Goal: Ask a question: Seek information or help from site administrators or community

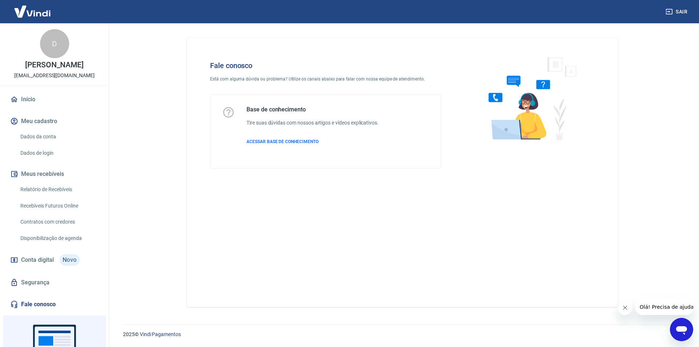
click at [678, 326] on icon "Abrir janela de mensagens" at bounding box center [681, 330] width 11 height 9
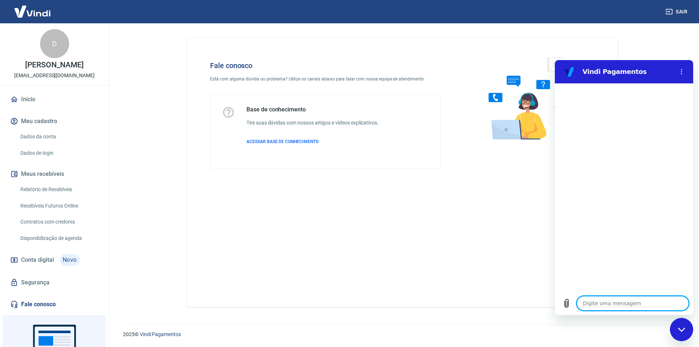
type textarea "o"
type textarea "x"
type textarea "ol"
type textarea "x"
type textarea "olá"
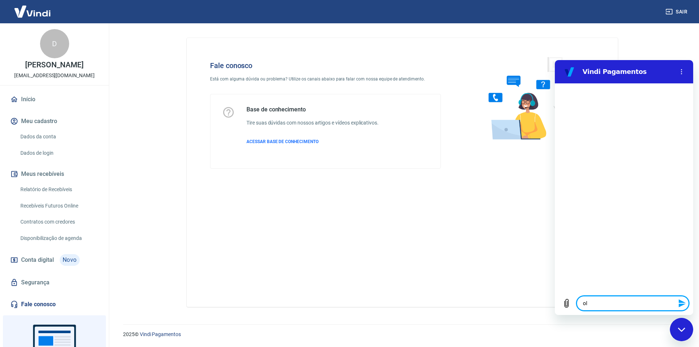
type textarea "x"
click at [612, 303] on textarea at bounding box center [632, 303] width 112 height 15
type textarea "x"
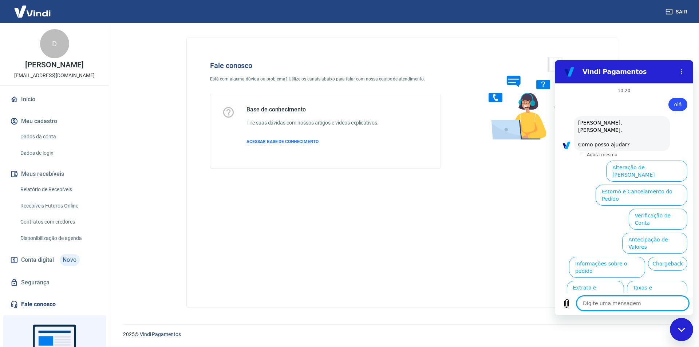
click at [606, 301] on textarea at bounding box center [632, 303] width 112 height 15
type textarea "a"
type textarea "x"
type textarea "at"
type textarea "x"
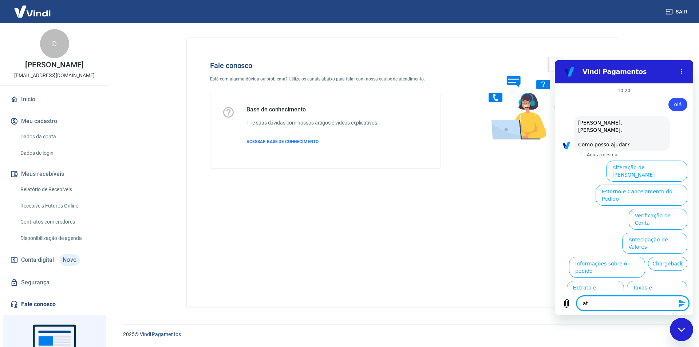
type textarea "ate"
type textarea "x"
type textarea "aten"
type textarea "x"
type textarea "atend"
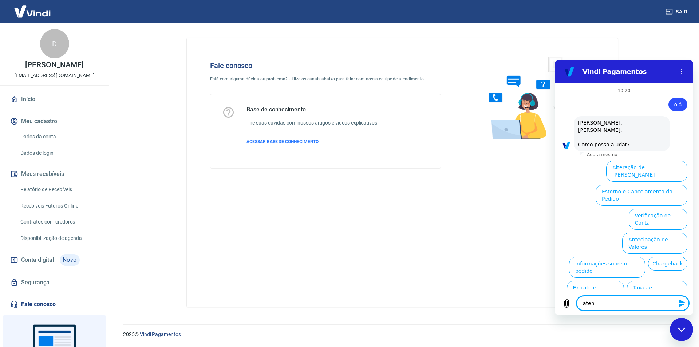
type textarea "x"
type textarea "atendi"
type textarea "x"
type textarea "atendim"
type textarea "x"
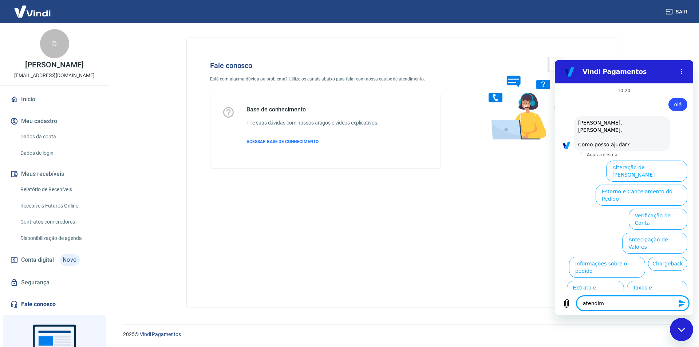
type textarea "atendime"
type textarea "x"
type textarea "atendimen"
type textarea "x"
type textarea "atendiment"
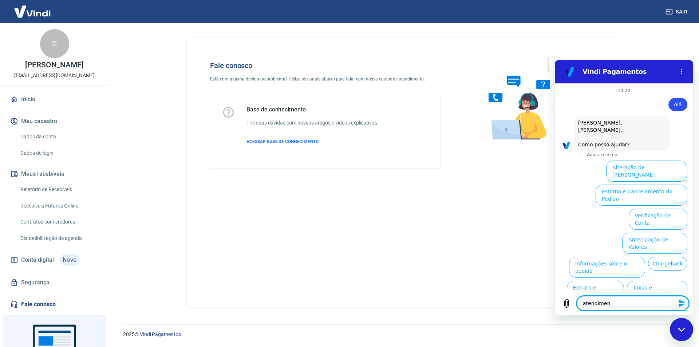
type textarea "x"
type textarea "atendimento"
type textarea "x"
type textarea "atendimento"
type textarea "x"
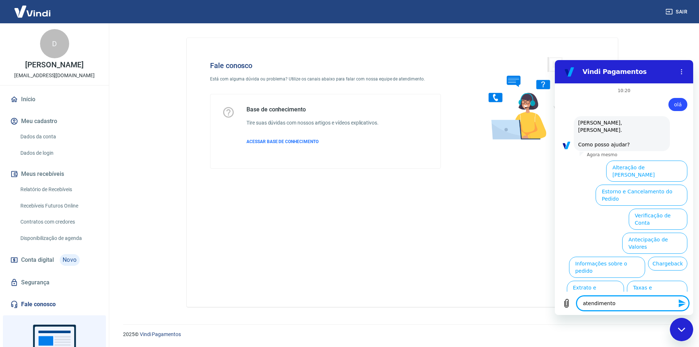
type textarea "atendimento h"
type textarea "x"
type textarea "atendimento hu"
type textarea "x"
type textarea "atendimento hum"
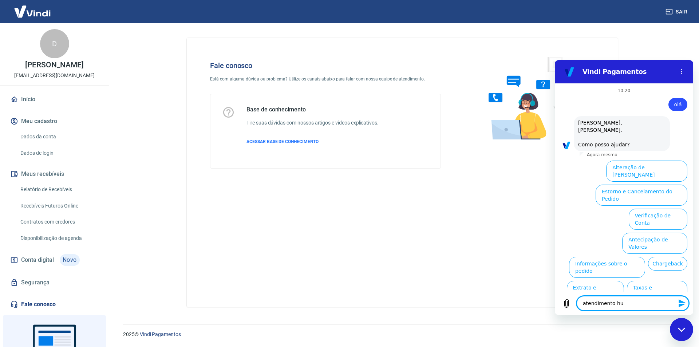
type textarea "x"
type textarea "atendimento huma"
type textarea "x"
type textarea "atendimento human"
type textarea "x"
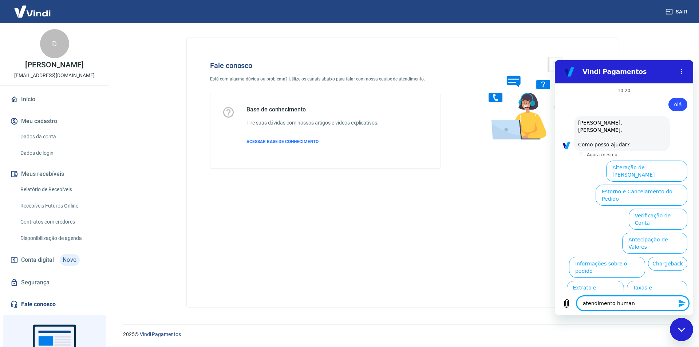
type textarea "atendimento humano"
type textarea "x"
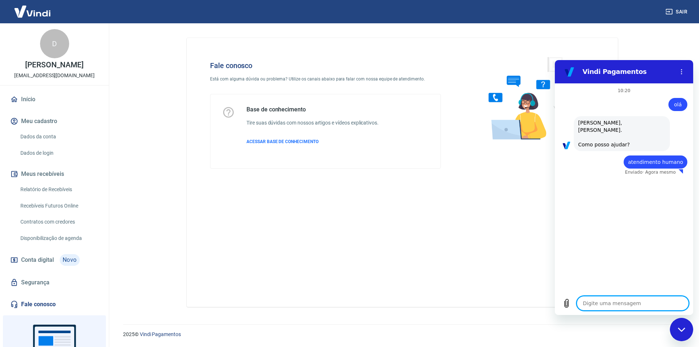
type textarea "x"
click at [607, 303] on textarea at bounding box center [632, 303] width 112 height 15
type textarea "a"
type textarea "x"
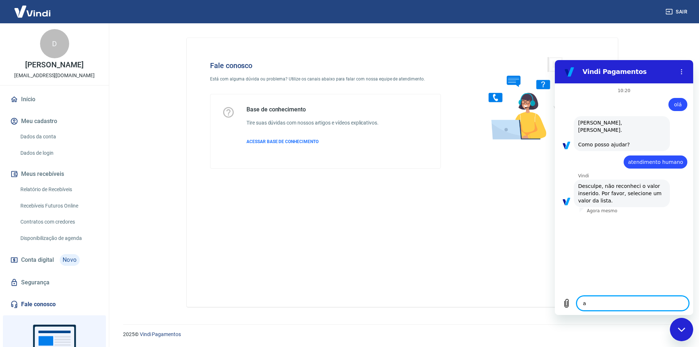
type textarea "at"
type textarea "x"
type textarea "ate"
type textarea "x"
type textarea "aten"
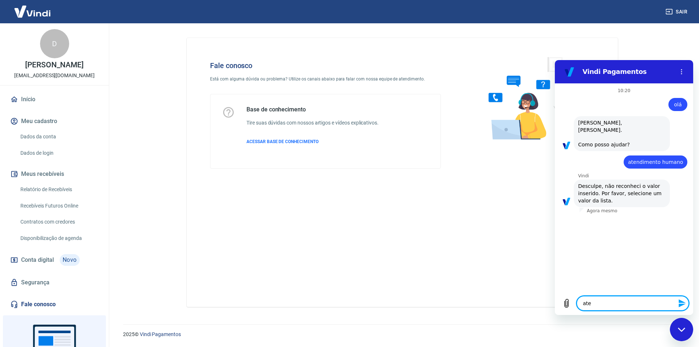
type textarea "x"
type textarea "atend"
type textarea "x"
type textarea "atendi"
type textarea "x"
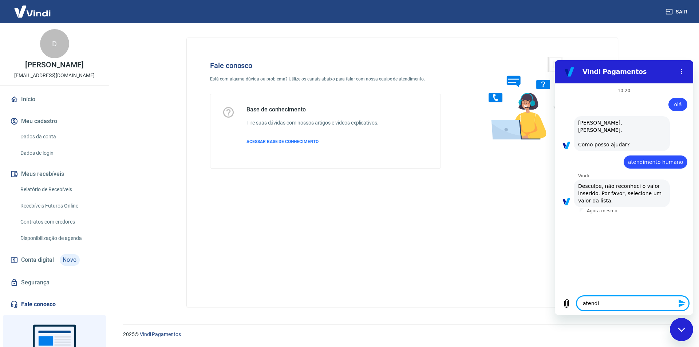
type textarea "atendim"
type textarea "x"
type textarea "atendime"
type textarea "x"
type textarea "atendimen"
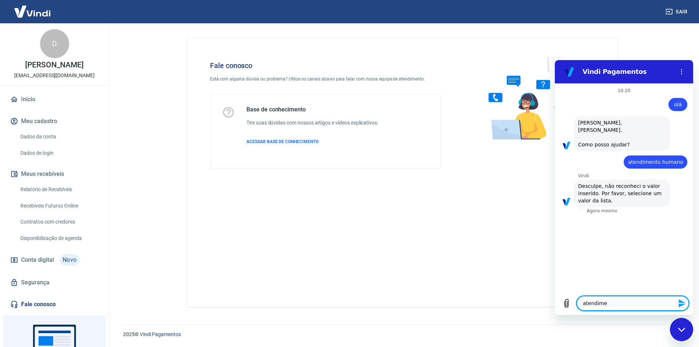
type textarea "x"
type textarea "atendiment"
type textarea "x"
type textarea "atendimento"
type textarea "x"
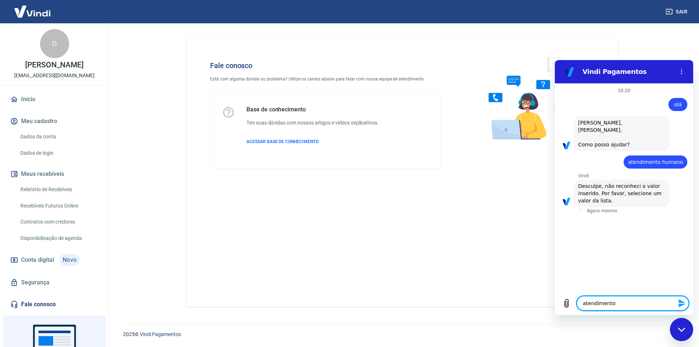
type textarea "atendimento"
type textarea "x"
type textarea "atendimento h"
type textarea "x"
type textarea "atendimento hu"
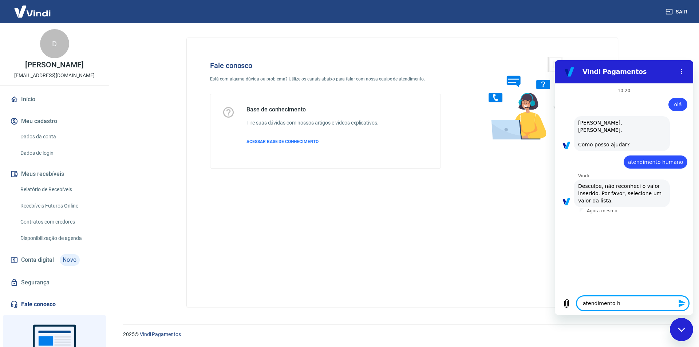
type textarea "x"
type textarea "atendimento hum"
type textarea "x"
type textarea "atendimento huma"
type textarea "x"
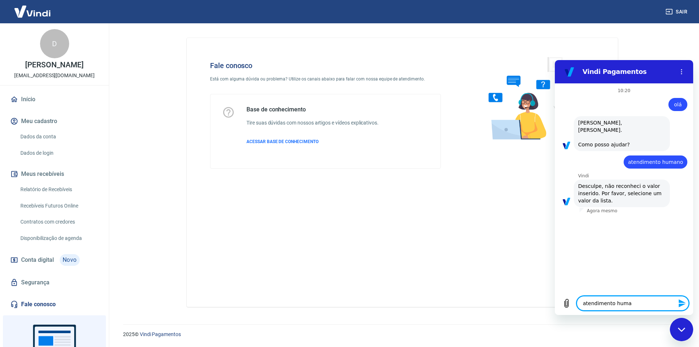
type textarea "atendimento human"
type textarea "x"
type textarea "atendimento humano"
type textarea "x"
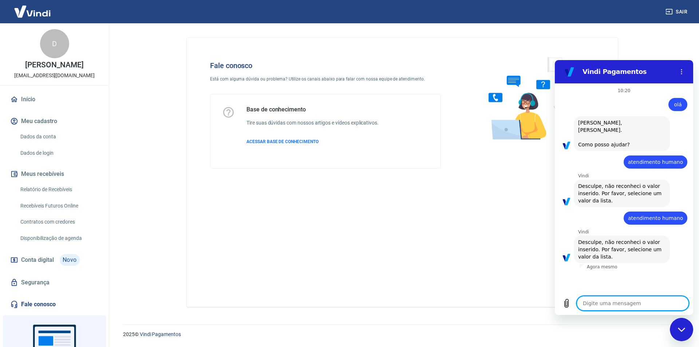
click at [600, 302] on textarea at bounding box center [632, 303] width 112 height 15
type textarea "n"
type textarea "x"
type textarea "no"
type textarea "x"
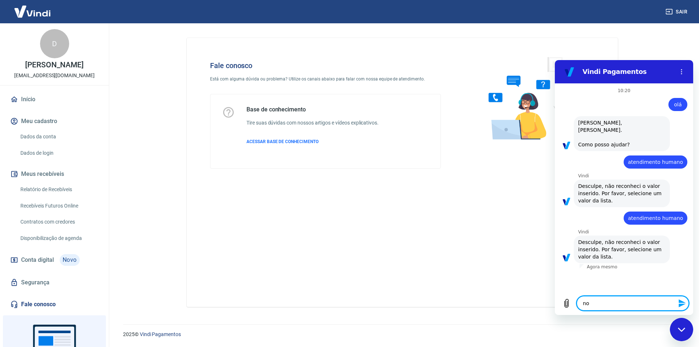
type textarea "nov"
type textarea "x"
type textarea "novo"
type textarea "x"
type textarea "novo"
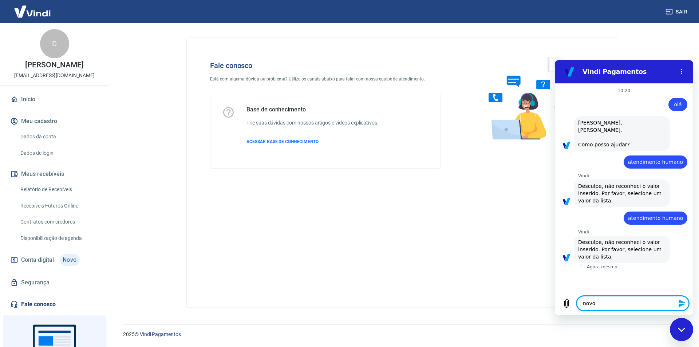
type textarea "x"
type textarea "novo c"
type textarea "x"
type textarea "novo ca"
type textarea "x"
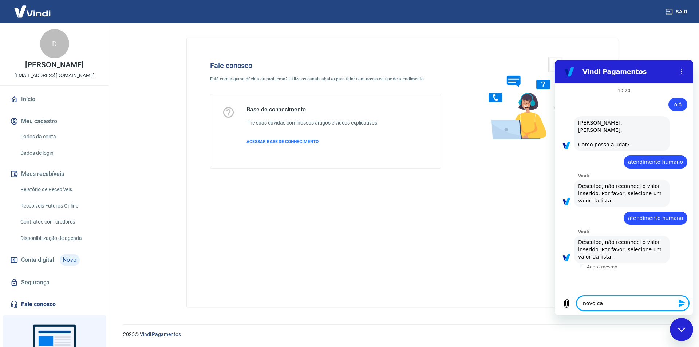
type textarea "novo cad"
type textarea "x"
type textarea "novo cada"
type textarea "x"
type textarea "novo cadas"
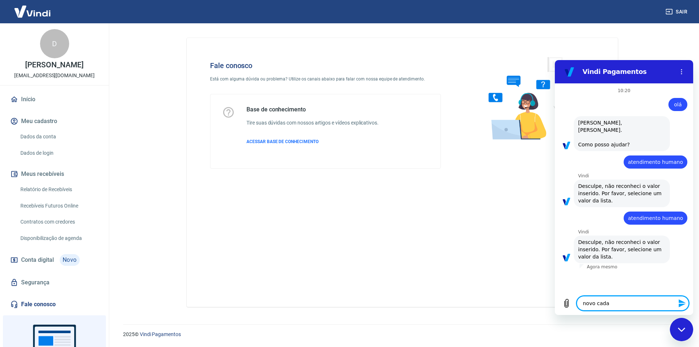
type textarea "x"
type textarea "novo cadast"
type textarea "x"
type textarea "novo cadastr"
type textarea "x"
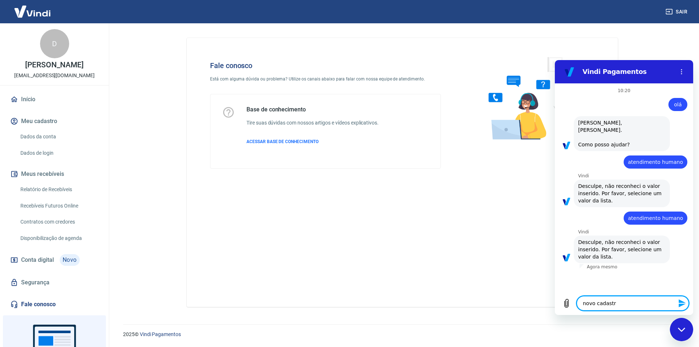
type textarea "novo cadastro"
type textarea "x"
type textarea "novo cadastro"
type textarea "x"
type textarea "novo cadastro d"
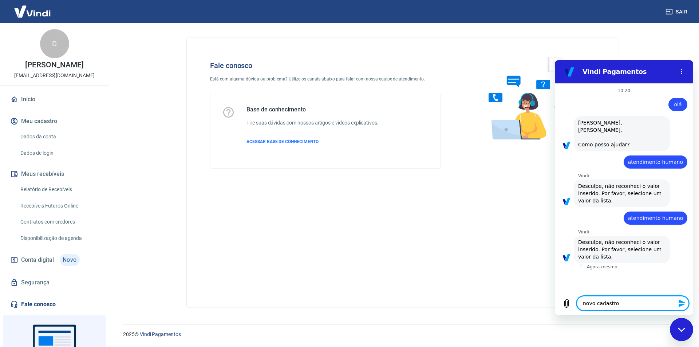
type textarea "x"
type textarea "novo cadastro de"
type textarea "x"
type textarea "novo cadastro de"
type textarea "x"
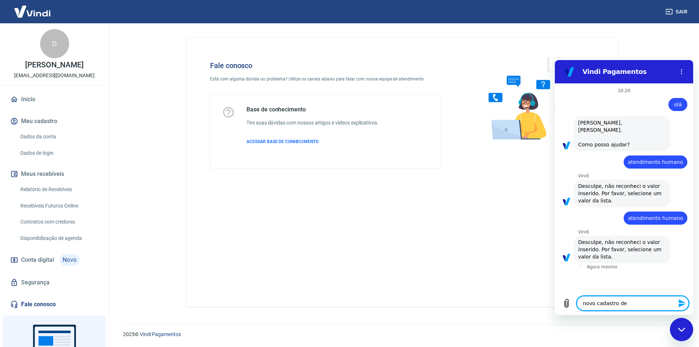
type textarea "novo cadastro de c"
type textarea "x"
type textarea "novo cadastro de co"
type textarea "x"
type textarea "novo cadastro de con"
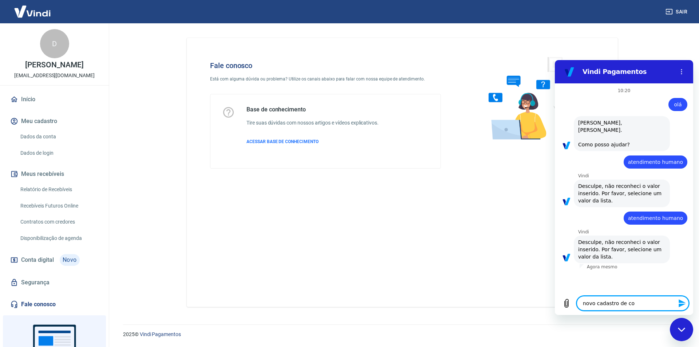
type textarea "x"
type textarea "novo cadastro de cont"
type textarea "x"
type textarea "novo cadastro de conta"
type textarea "x"
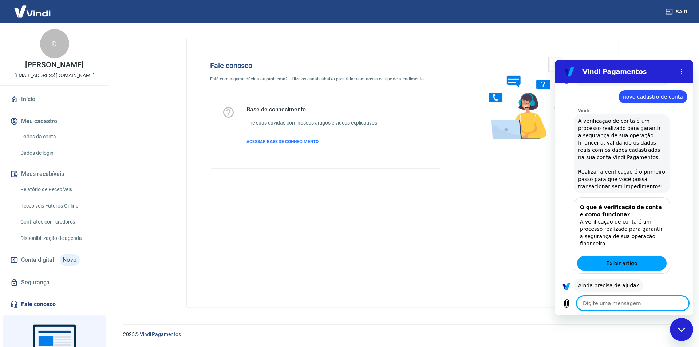
scroll to position [195, 0]
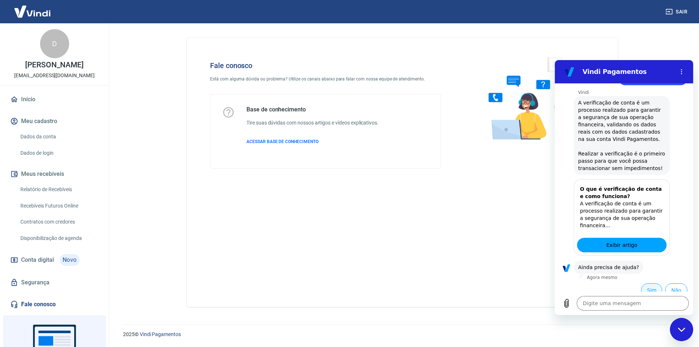
click at [643, 283] on button "Sim" at bounding box center [651, 290] width 21 height 14
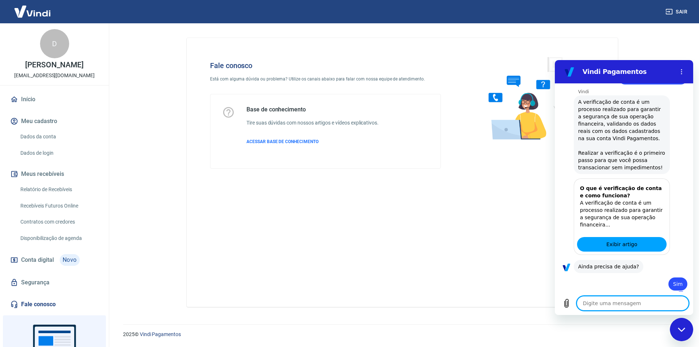
click at [597, 306] on textarea at bounding box center [632, 303] width 112 height 15
type textarea "x"
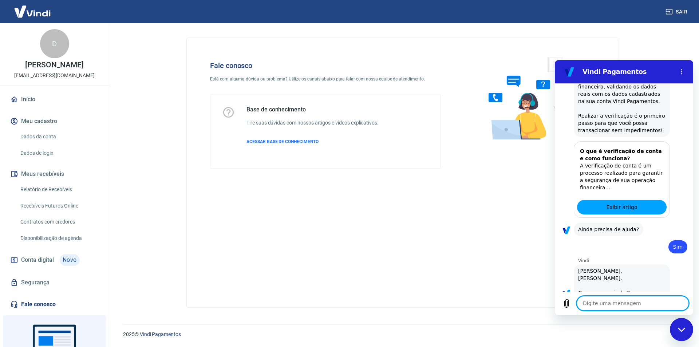
type textarea "a"
type textarea "x"
type textarea "at"
type textarea "x"
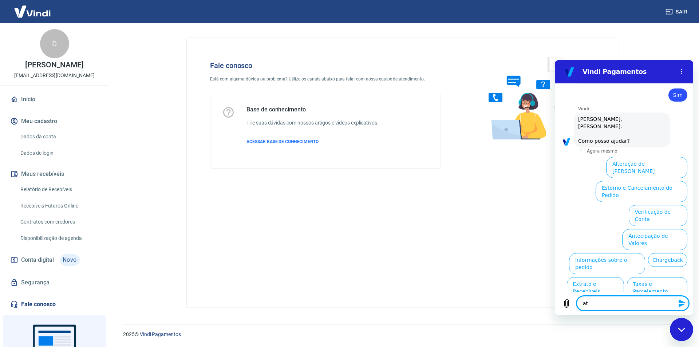
scroll to position [385, 0]
type textarea "ate"
type textarea "x"
type textarea "aten"
type textarea "x"
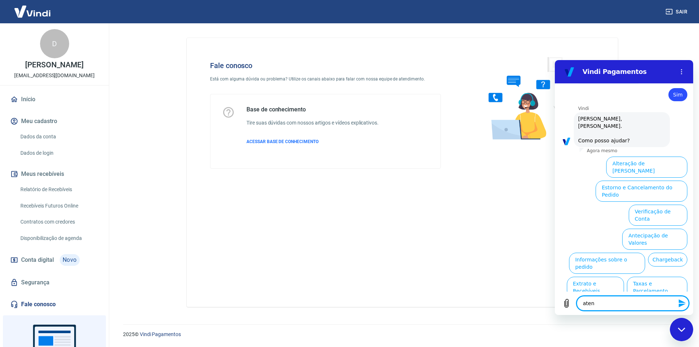
type textarea "atend"
type textarea "x"
type textarea "atendi"
type textarea "x"
type textarea "atendim"
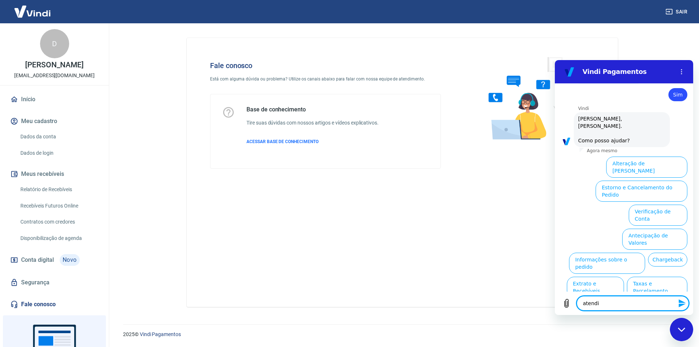
type textarea "x"
type textarea "atendime"
type textarea "x"
type textarea "atendimen"
type textarea "x"
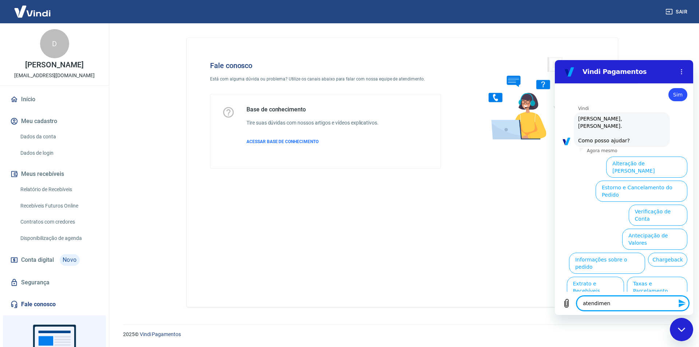
type textarea "atendiment"
type textarea "x"
type textarea "atendimento"
type textarea "x"
type textarea "atendimento"
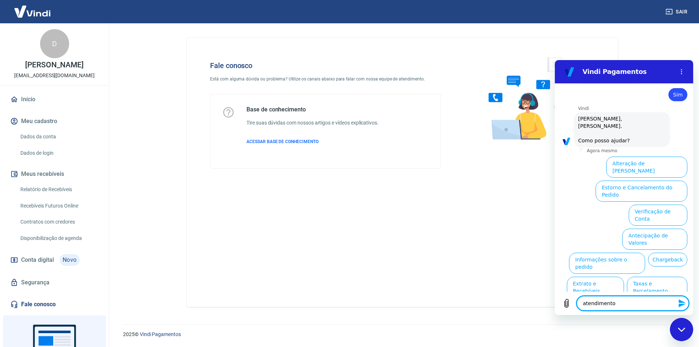
type textarea "x"
type textarea "atendimento h"
type textarea "x"
type textarea "atendimento hu"
type textarea "x"
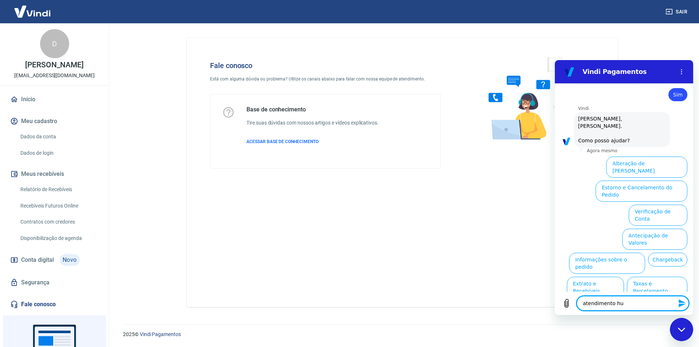
type textarea "atendimento hum"
type textarea "x"
type textarea "atendimento huma"
type textarea "x"
type textarea "atendimento human"
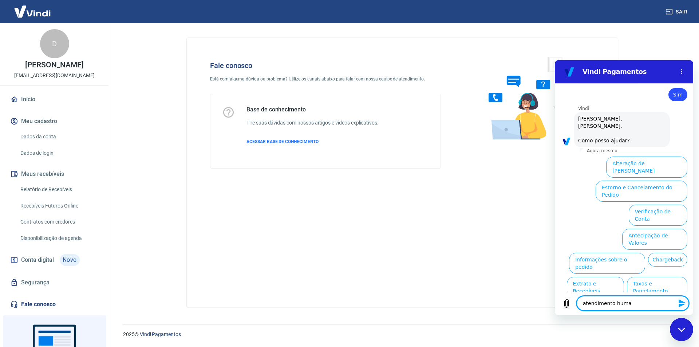
type textarea "x"
type textarea "atendimento humano"
type textarea "x"
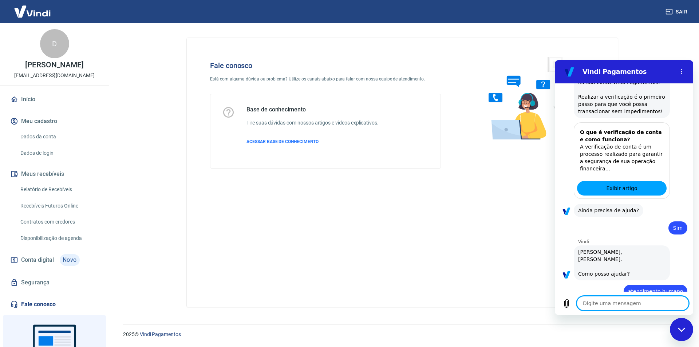
type textarea "x"
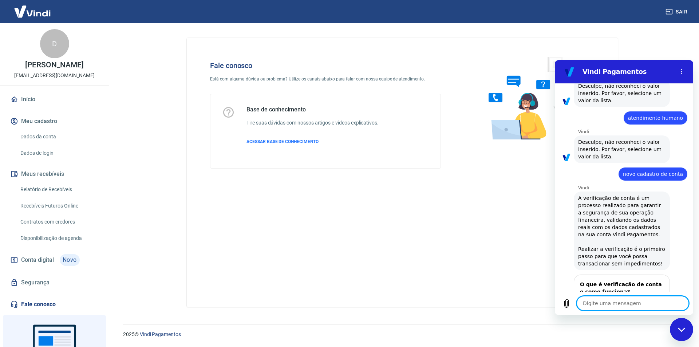
scroll to position [291, 0]
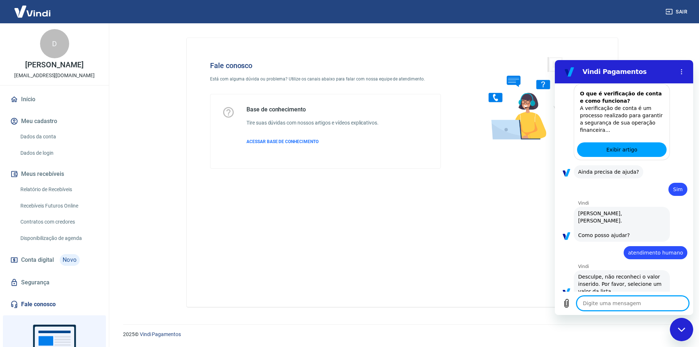
click at [607, 306] on textarea at bounding box center [632, 303] width 112 height 15
type textarea "c"
type textarea "x"
type textarea "ca"
type textarea "x"
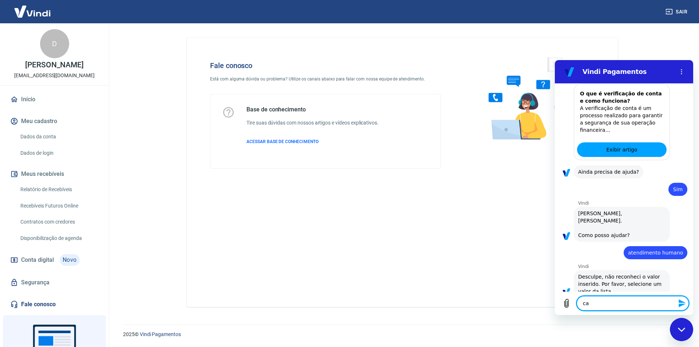
type textarea "cad"
type textarea "x"
type textarea "cada"
type textarea "x"
type textarea "cadas"
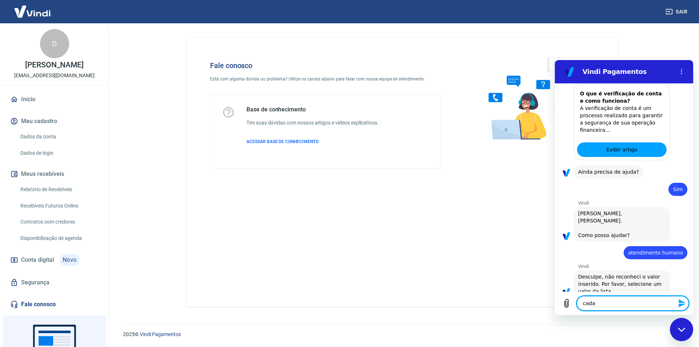
type textarea "x"
type textarea "cadast"
type textarea "x"
type textarea "cadastr"
type textarea "x"
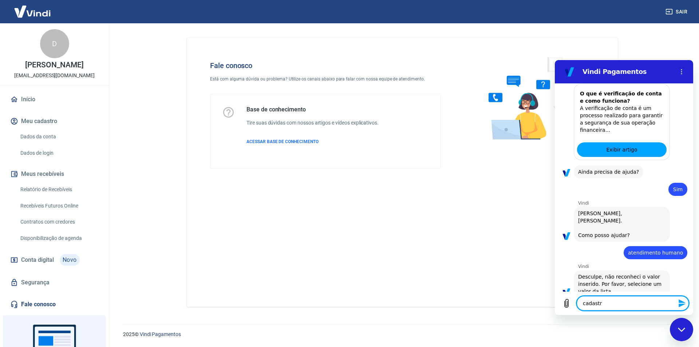
type textarea "cadastro"
type textarea "x"
type textarea "cadastro"
type textarea "x"
type textarea "cadastro n"
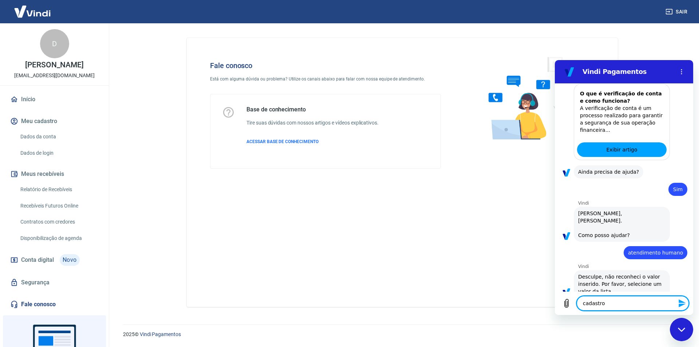
type textarea "x"
type textarea "cadastro no"
type textarea "x"
type textarea "cadastro nov"
type textarea "x"
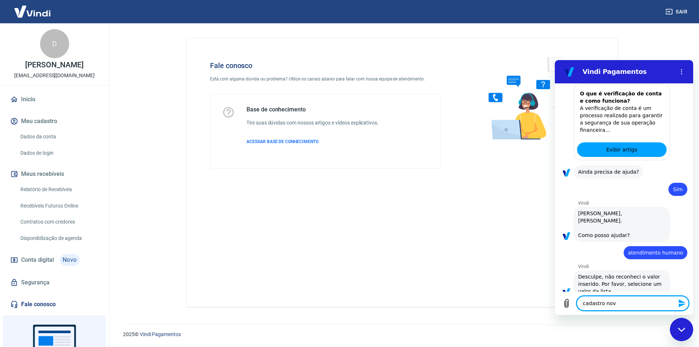
type textarea "cadastro novo"
type textarea "x"
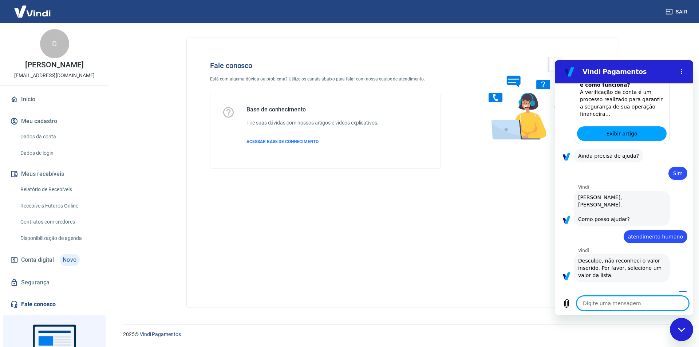
scroll to position [308, 0]
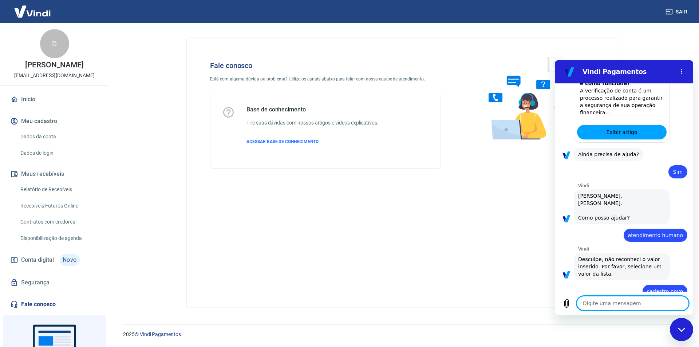
type textarea "x"
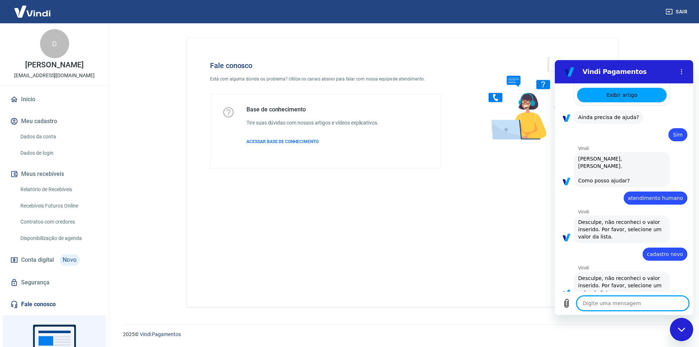
scroll to position [347, 0]
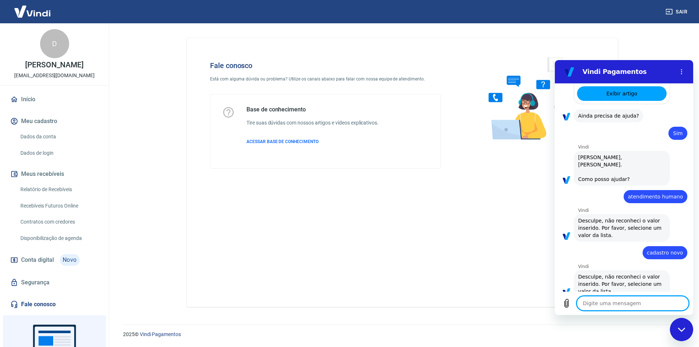
type textarea "l"
type textarea "x"
type textarea "lo"
type textarea "x"
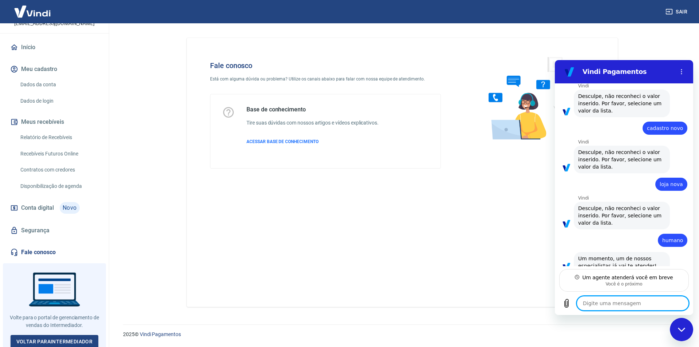
scroll to position [53, 0]
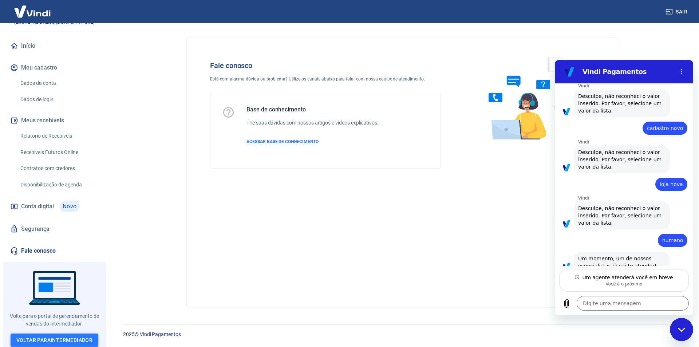
click at [45, 337] on link "Voltar para Intermediador" at bounding box center [55, 339] width 88 height 13
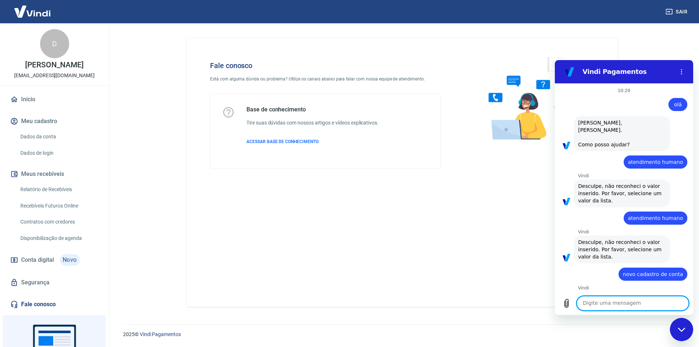
type textarea "x"
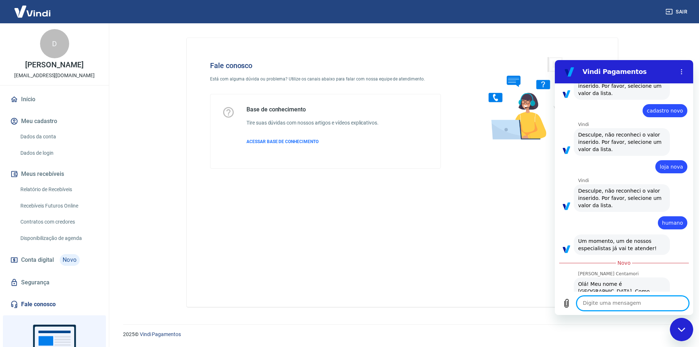
click at [617, 301] on textarea at bounding box center [632, 303] width 112 height 15
type textarea "O"
type textarea "x"
type textarea "Ol"
type textarea "x"
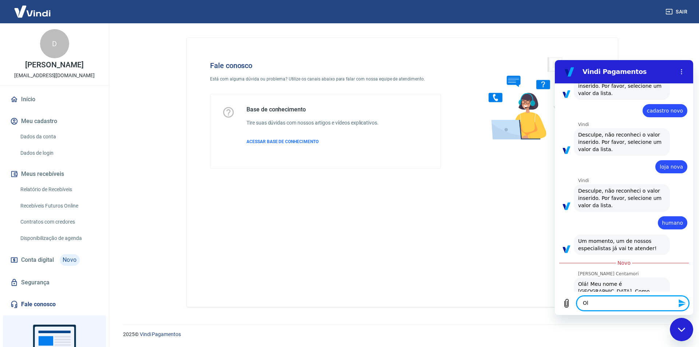
type textarea "Olá"
type textarea "x"
type textarea "Olá"
type textarea "x"
type textarea "Olá M"
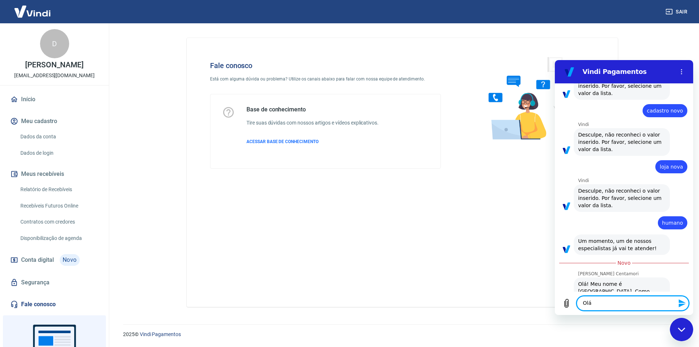
type textarea "x"
type textarea "Olá Ma"
type textarea "x"
type textarea "Olá Mar"
type textarea "x"
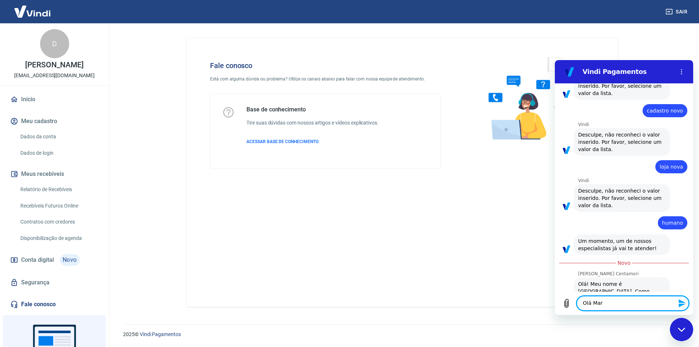
type textarea "Olá Mari"
type textarea "x"
type textarea "Olá Maria"
type textarea "x"
type textarea "Olá Marian"
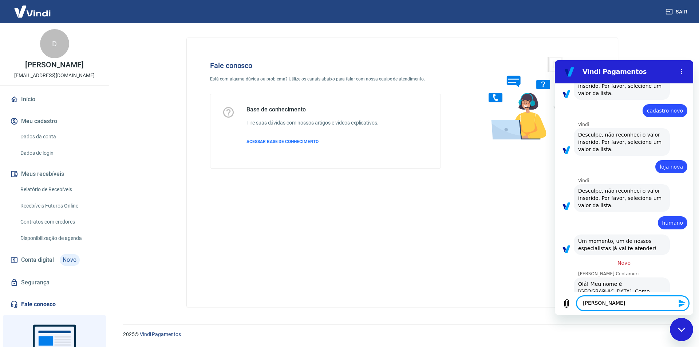
type textarea "x"
type textarea "Olá Mariana"
type textarea "x"
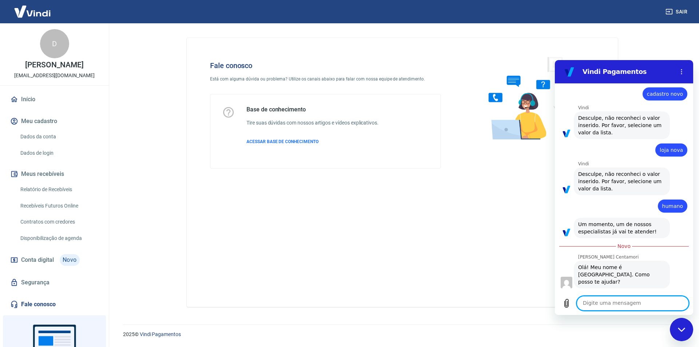
type textarea "x"
type textarea "n"
type textarea "x"
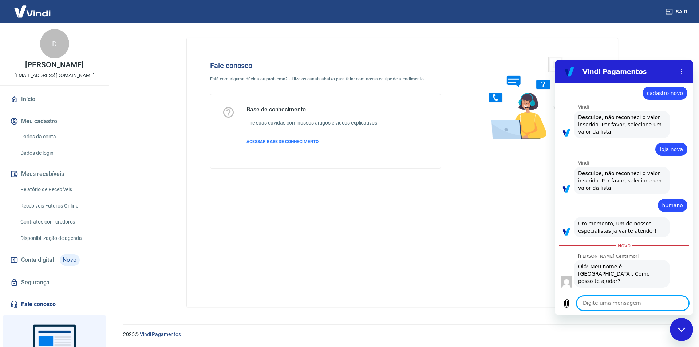
type textarea "b"
type textarea "x"
type textarea "bo"
type textarea "x"
type textarea "bom"
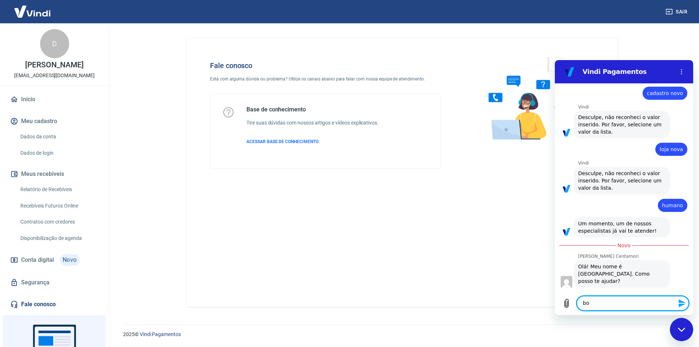
type textarea "x"
type textarea "bom"
type textarea "x"
type textarea "bom d"
type textarea "x"
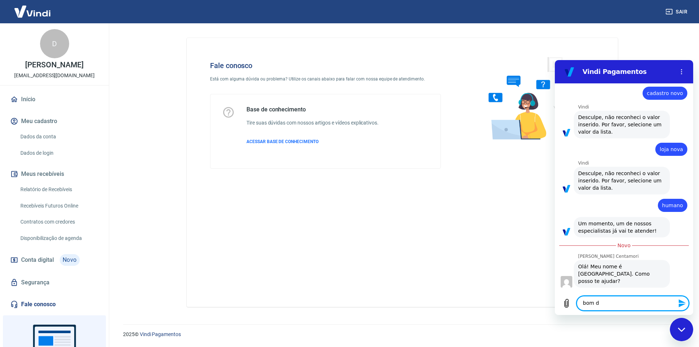
type textarea "bom di"
type textarea "x"
type textarea "bom dia"
type textarea "x"
type textarea "bom dia,"
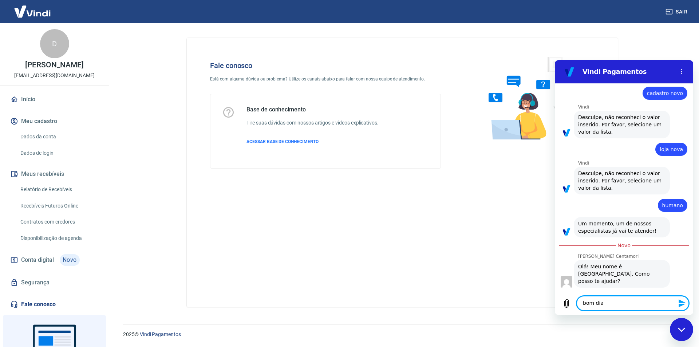
type textarea "x"
type textarea "bom dia,"
type textarea "x"
type textarea "bom dia, t"
type textarea "x"
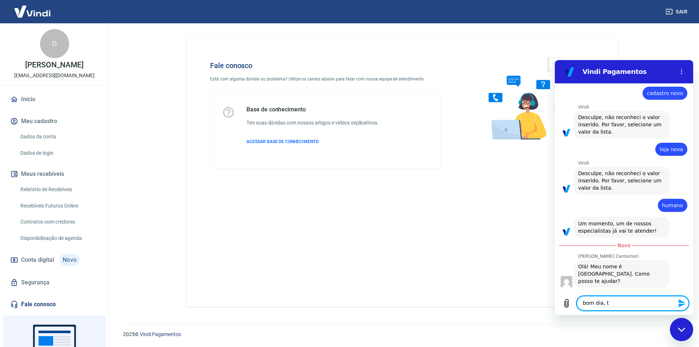
type textarea "bom dia, tu"
type textarea "x"
type textarea "bom dia, tud"
type textarea "x"
type textarea "bom dia, tudo"
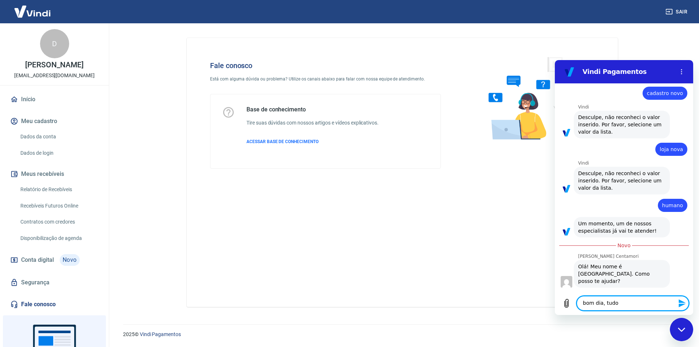
type textarea "x"
type textarea "bom dia, tudo"
type textarea "x"
type textarea "bom dia, tudo b"
type textarea "x"
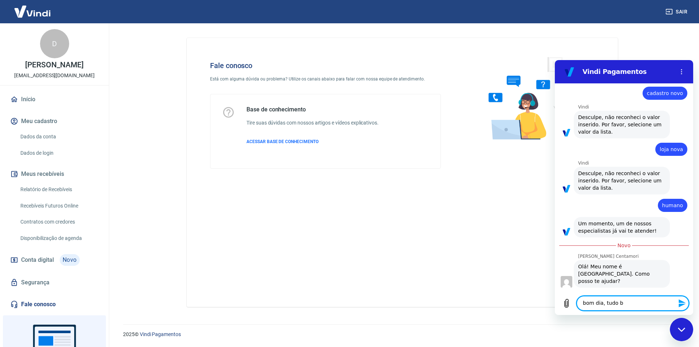
type textarea "bom dia, tudo be"
type textarea "x"
type textarea "bom dia, tudo bem"
type textarea "x"
type textarea "bom dia, tudo bem?"
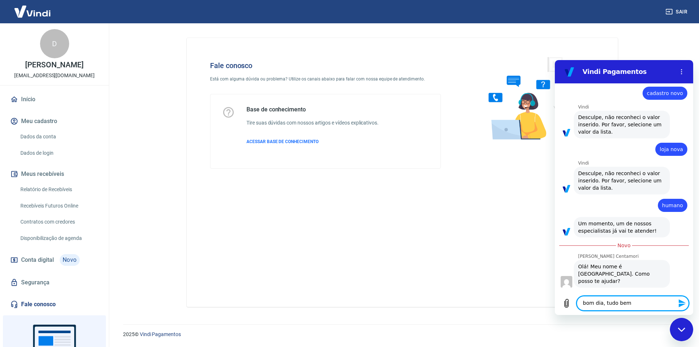
type textarea "x"
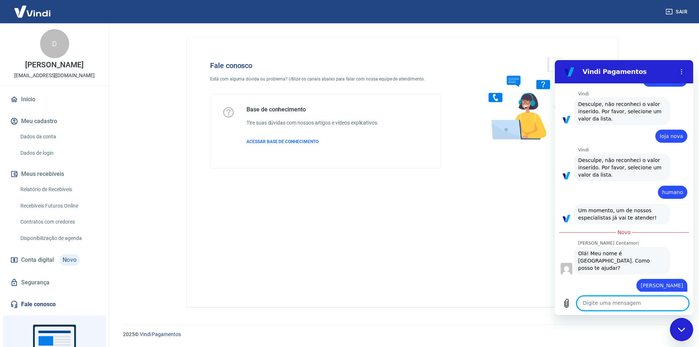
type textarea "x"
type textarea "M"
type textarea "x"
type textarea "Ma"
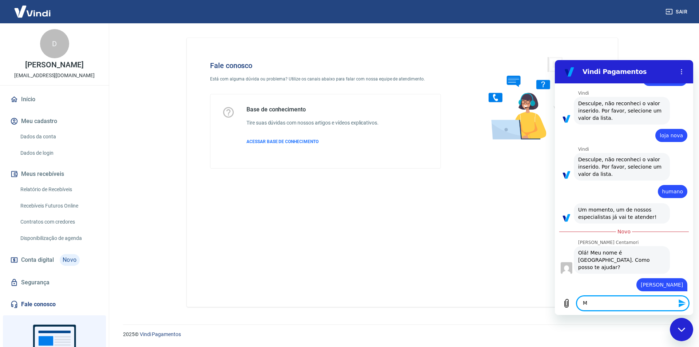
type textarea "x"
type textarea "Mar"
type textarea "x"
type textarea "Mari"
type textarea "x"
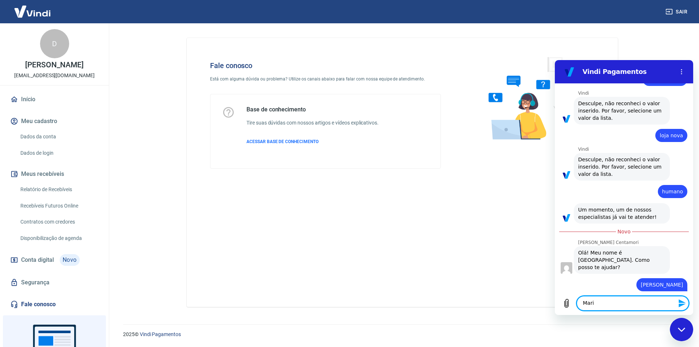
type textarea "Maria"
type textarea "x"
type textarea "Marian"
type textarea "x"
type textarea "Mariana"
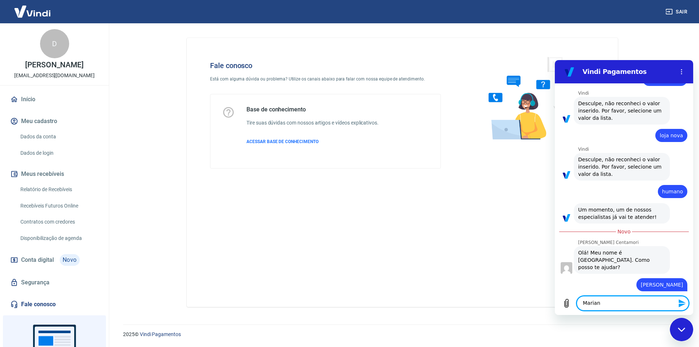
type textarea "x"
type textarea "Mariana"
type textarea "x"
type textarea "Mariana v"
type textarea "x"
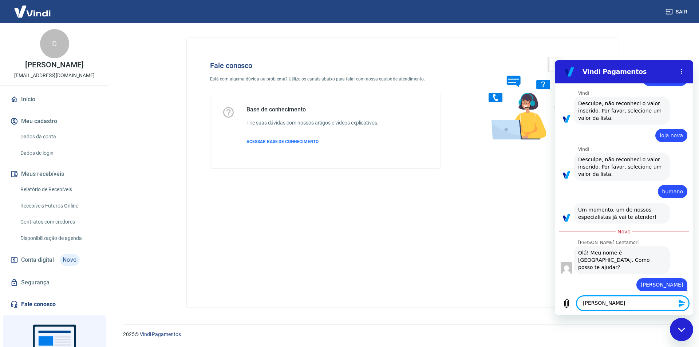
type textarea "Mariana vc"
type textarea "x"
type textarea "Mariana vcs"
type textarea "x"
type textarea "Mariana vcs"
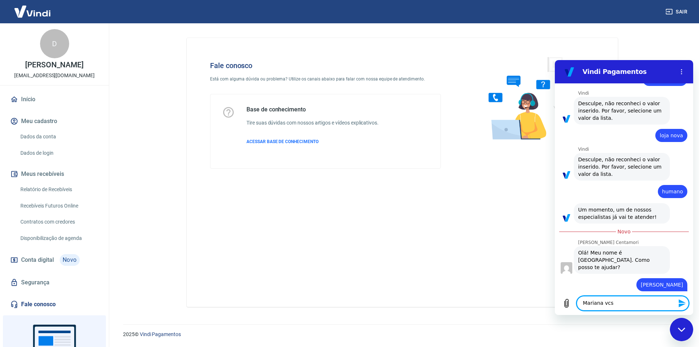
type textarea "x"
type textarea "Mariana vcs t"
type textarea "x"
type textarea "Mariana vcs te"
type textarea "x"
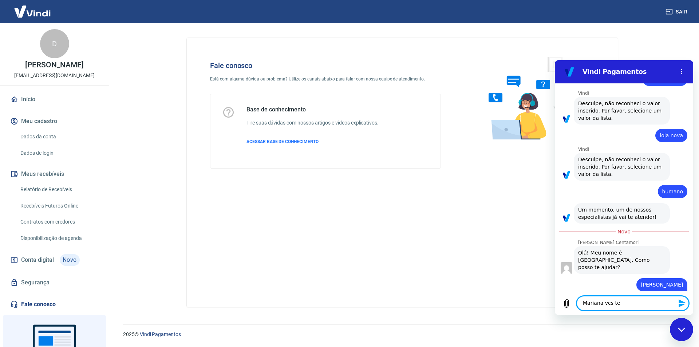
type textarea "Mariana vcs tem"
type textarea "x"
type textarea "Mariana vcs tem"
type textarea "x"
type textarea "Mariana vcs tem i"
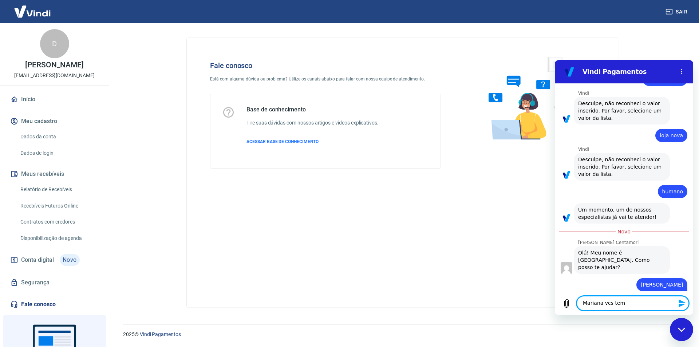
type textarea "x"
type textarea "Mariana vcs tem in"
type textarea "x"
type textarea "Mariana vcs tem int"
type textarea "x"
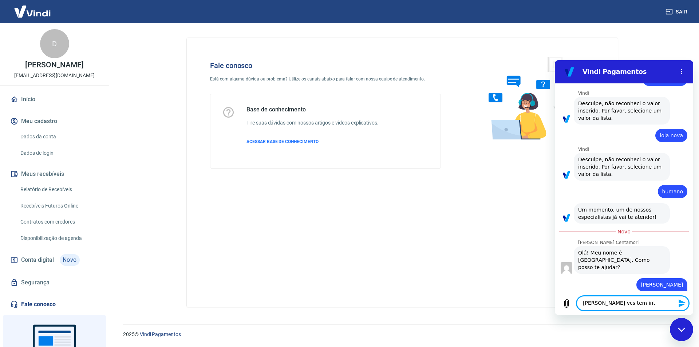
type textarea "Mariana vcs tem inte"
type textarea "x"
type textarea "Mariana vcs tem integ"
type textarea "x"
type textarea "Mariana vcs tem integr"
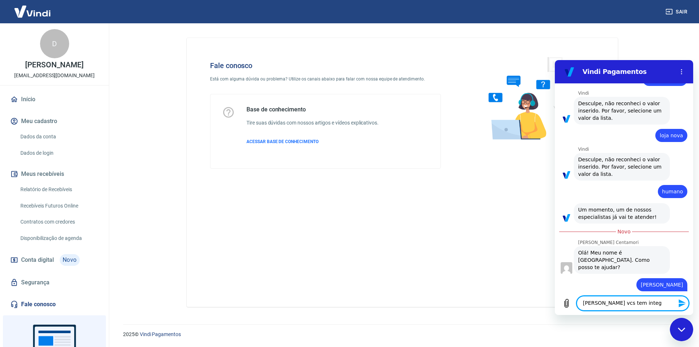
type textarea "x"
type textarea "Mariana vcs tem integra"
type textarea "x"
type textarea "Mariana vcs tem integraç"
type textarea "x"
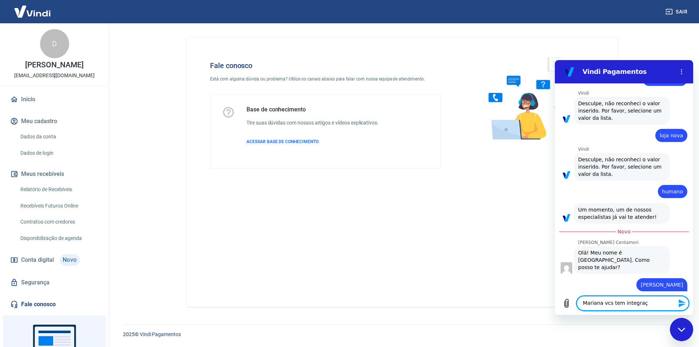
type textarea "Mariana vcs tem integraçã"
type textarea "x"
type textarea "Mariana vcs tem integração"
type textarea "x"
type textarea "Mariana vcs tem integração"
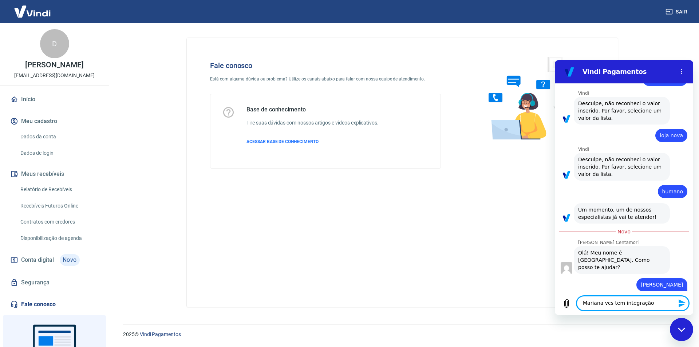
type textarea "x"
type textarea "Mariana vcs tem integração c"
type textarea "x"
type textarea "Mariana vcs tem integração co"
type textarea "x"
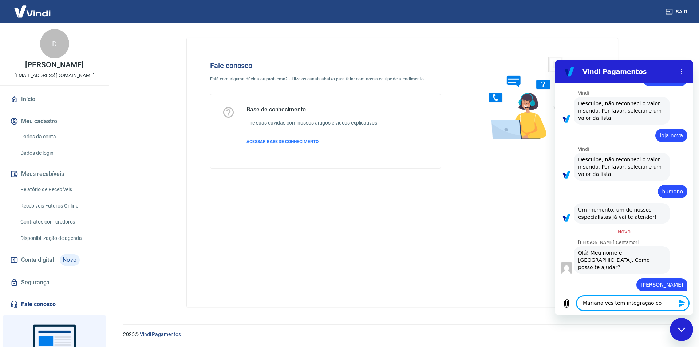
type textarea "Mariana vcs tem integração com"
type textarea "x"
type textarea "Mariana vcs tem integração com"
type textarea "x"
type textarea "Mariana vcs tem integração com a"
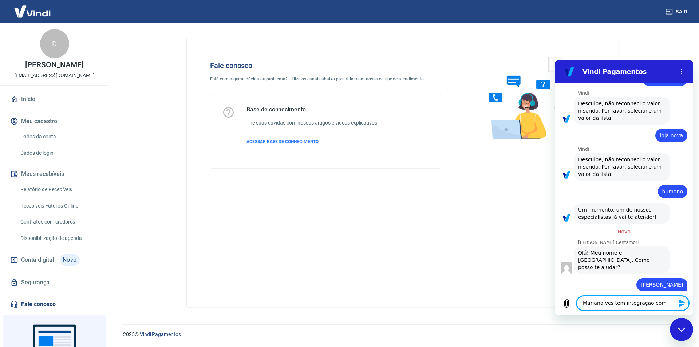
type textarea "x"
type textarea "Mariana vcs tem integração com a"
type textarea "x"
type textarea "Mariana vcs tem integração com a S"
type textarea "x"
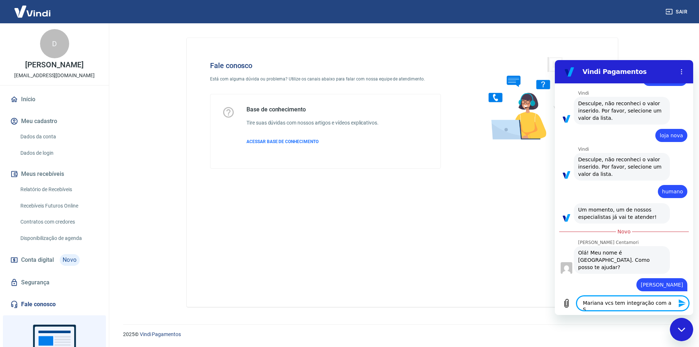
type textarea "Mariana vcs tem integração com a Sh"
type textarea "x"
type textarea "Mariana vcs tem integração com a Sho"
type textarea "x"
type textarea "Mariana vcs tem integração com a Shop"
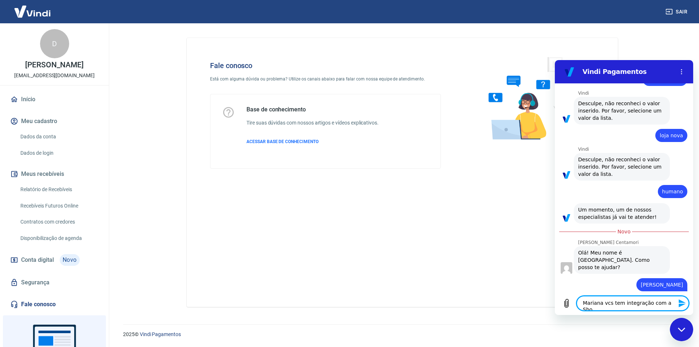
type textarea "x"
type textarea "Mariana vcs tem integração com a Shopi"
type textarea "x"
type textarea "Mariana vcs tem integração com a Shopif"
type textarea "x"
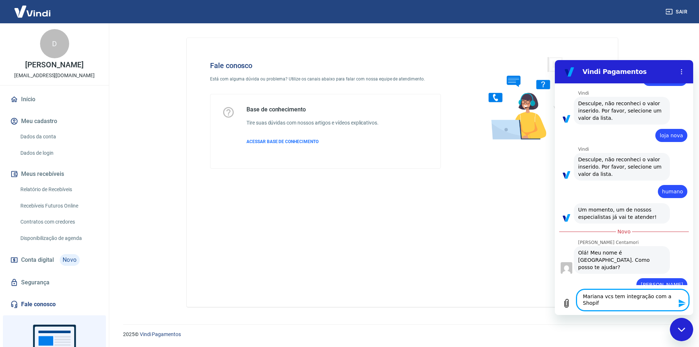
type textarea "Mariana vcs tem integração com a Shopify"
type textarea "x"
type textarea "Mariana vcs tem integração com a Shopify?"
type textarea "x"
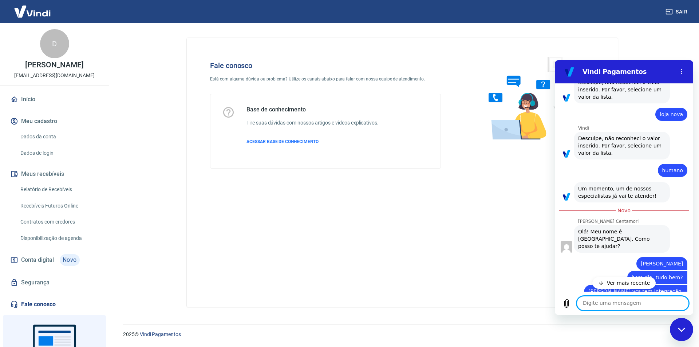
scroll to position [601, 0]
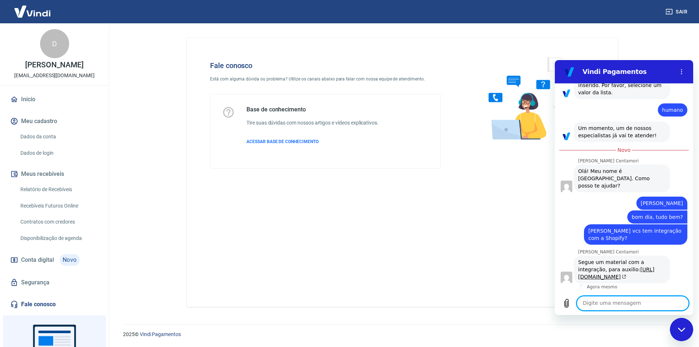
type textarea "x"
click at [593, 306] on textarea at bounding box center [632, 303] width 112 height 15
type textarea "E"
type textarea "x"
type textarea "En"
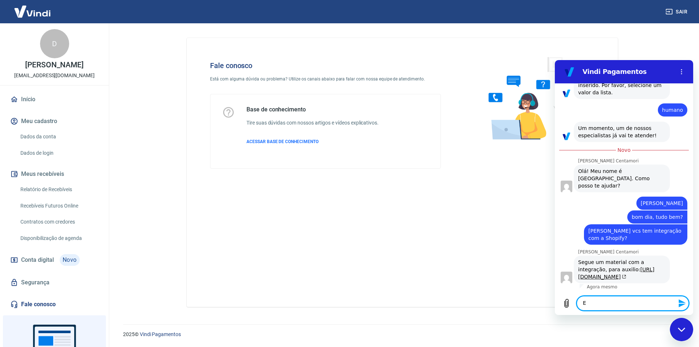
type textarea "x"
type textarea "Ent"
type textarea "x"
type textarea "Ente"
type textarea "x"
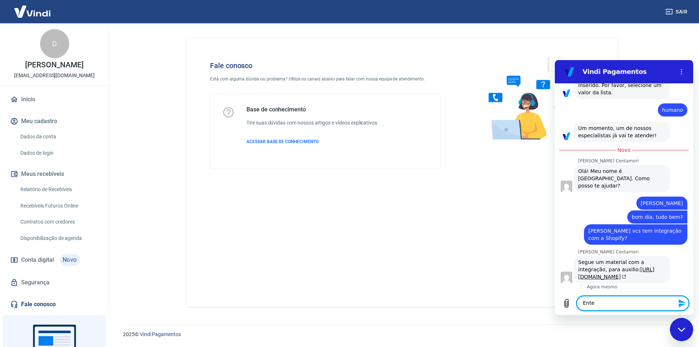
type textarea "Enten"
type textarea "x"
type textarea "Entend"
type textarea "x"
type textarea "Entendi"
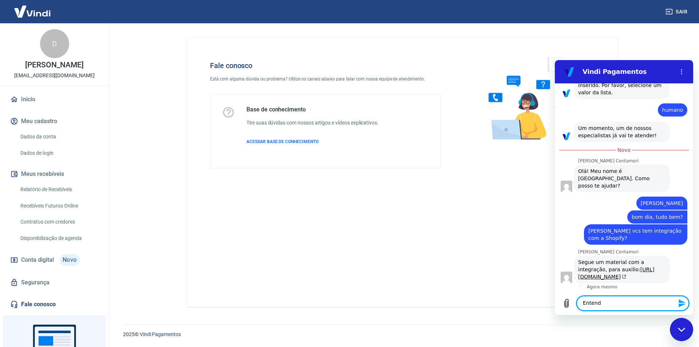
type textarea "x"
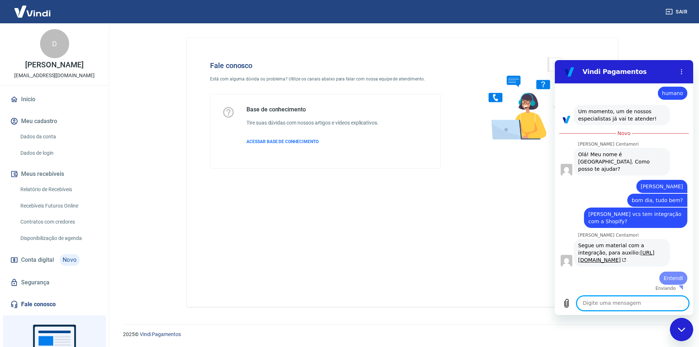
type textarea "x"
type textarea "p"
type textarea "x"
type textarea "po"
type textarea "x"
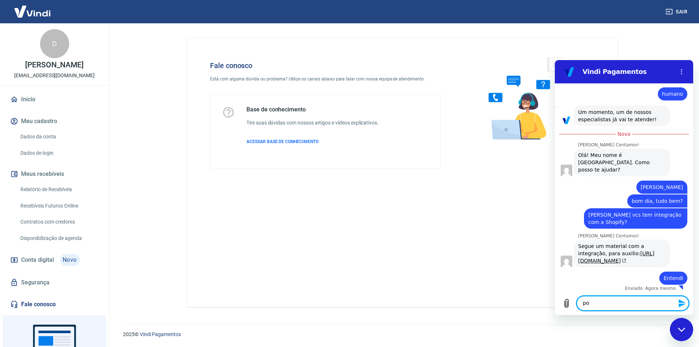
scroll to position [619, 0]
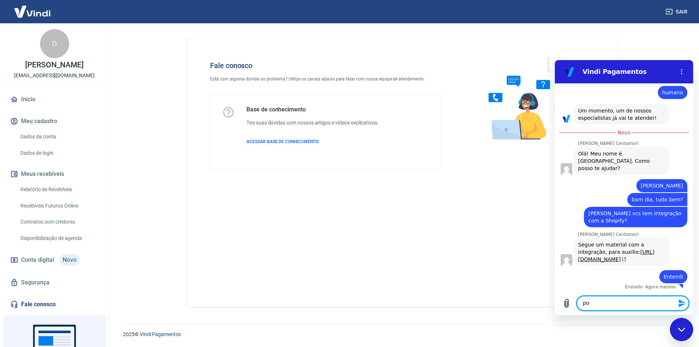
type textarea "por"
type textarea "x"
type textarea "poré"
type textarea "x"
type textarea "porém"
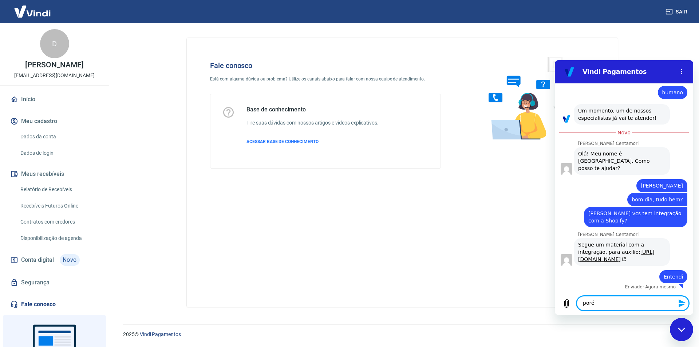
type textarea "x"
type textarea "porém"
type textarea "x"
type textarea "porém e"
type textarea "x"
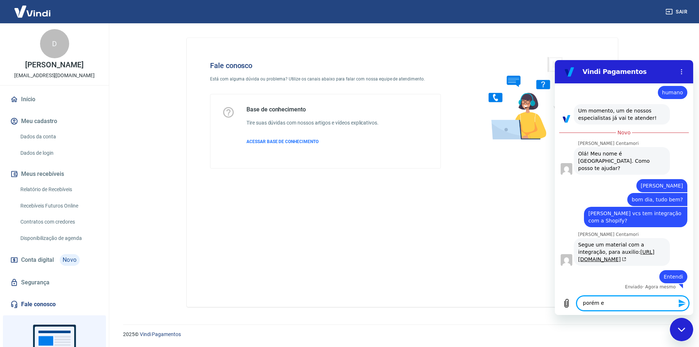
type textarea "porém eu"
type textarea "x"
type textarea "porém eu"
type textarea "x"
type textarea "porém eu j"
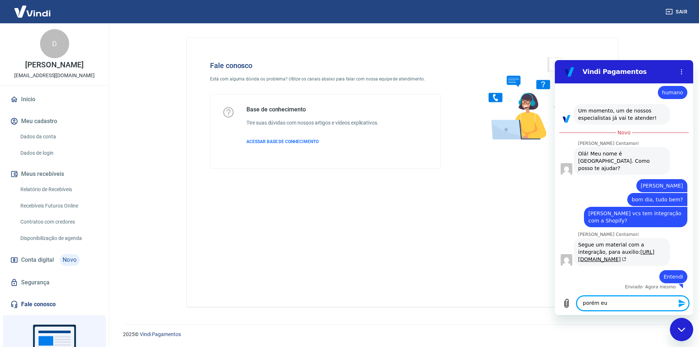
type textarea "x"
type textarea "porém eu já"
type textarea "x"
type textarea "porém eu já"
type textarea "x"
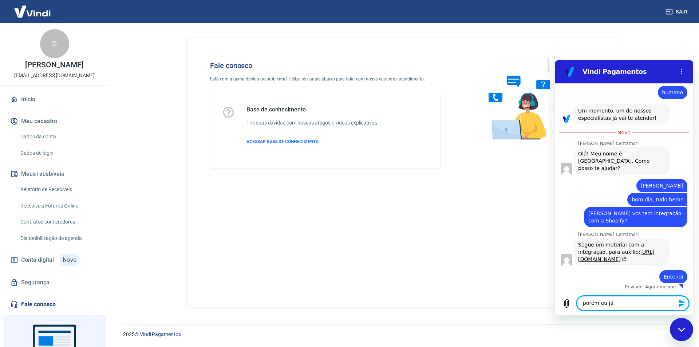
type textarea "porém eu já t"
type textarea "x"
type textarea "porém eu já te"
type textarea "x"
type textarea "porém eu já ten"
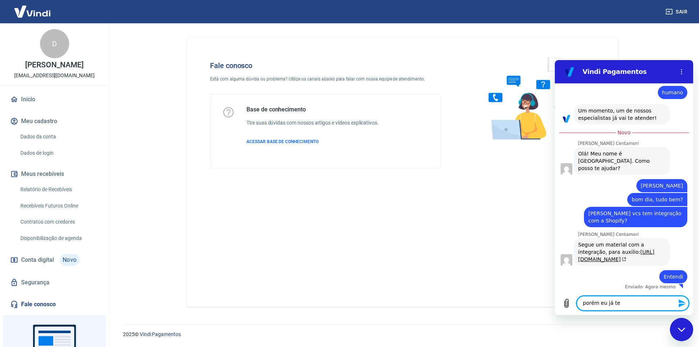
type textarea "x"
type textarea "porém eu já tenh"
type textarea "x"
type textarea "porém eu já tenho"
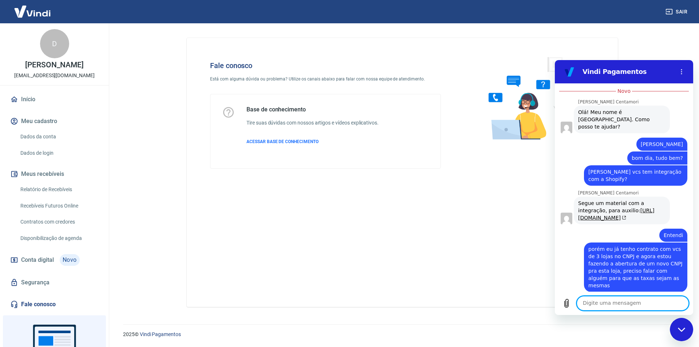
scroll to position [662, 0]
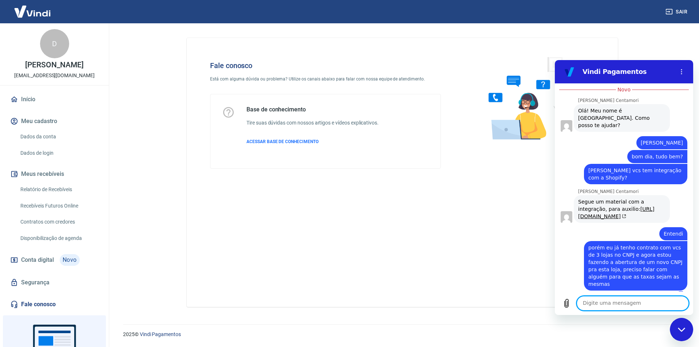
click at [599, 303] on textarea at bounding box center [632, 303] width 112 height 15
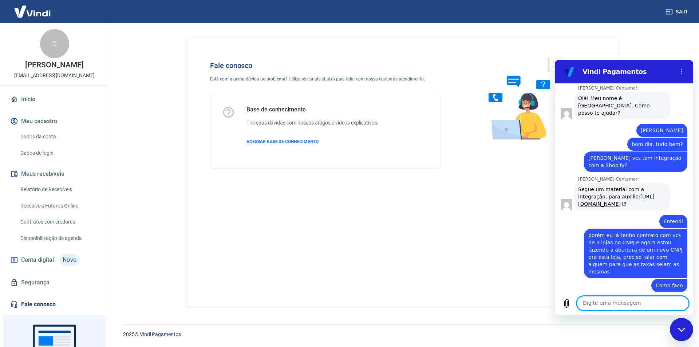
scroll to position [676, 0]
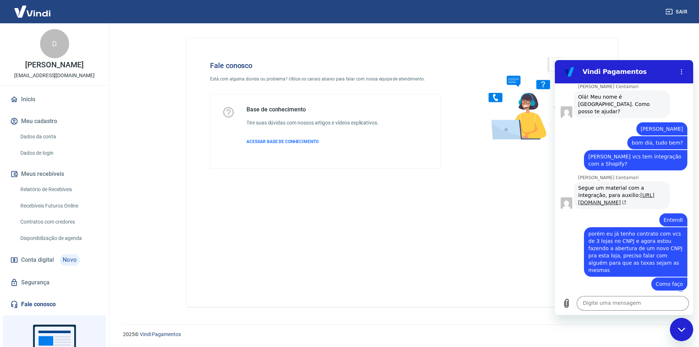
click at [601, 192] on link "https://atendimento-pagamentos.vindi.com.br/hc/pt-br/articles/29660886318107-Co…" at bounding box center [616, 198] width 76 height 13
click at [602, 304] on textarea at bounding box center [632, 303] width 112 height 15
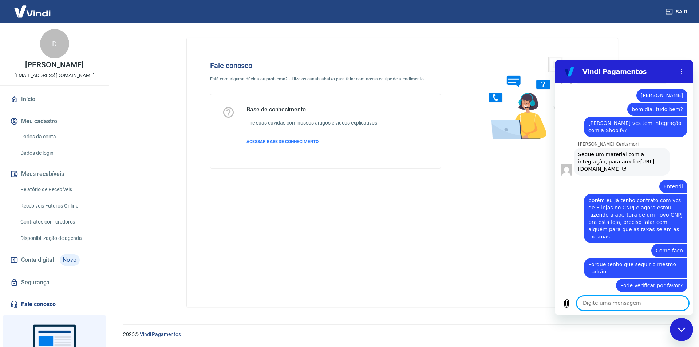
scroll to position [711, 0]
